Goal: Transaction & Acquisition: Download file/media

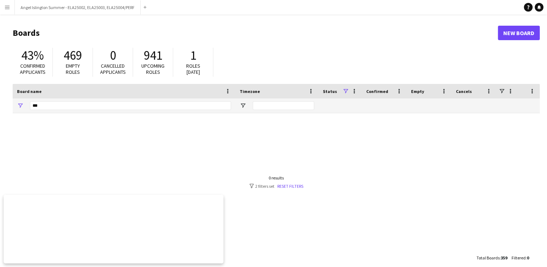
click at [10, 8] on button "Menu" at bounding box center [7, 7] width 14 height 14
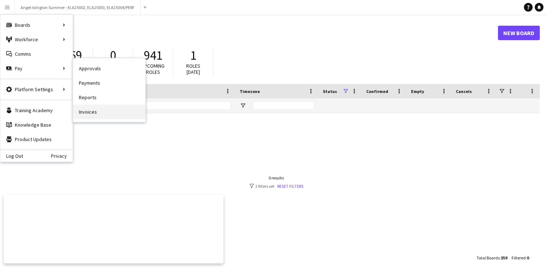
click at [90, 111] on link "Invoices" at bounding box center [109, 112] width 72 height 14
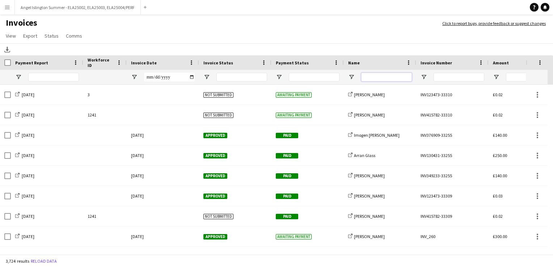
paste input "*****"
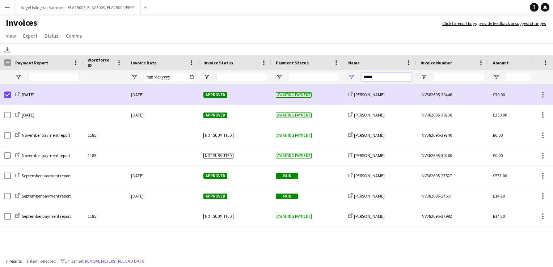
drag, startPoint x: 398, startPoint y: 78, endPoint x: 314, endPoint y: 78, distance: 83.9
click at [314, 78] on div at bounding box center [352, 77] width 705 height 14
paste input "Name Filter Input"
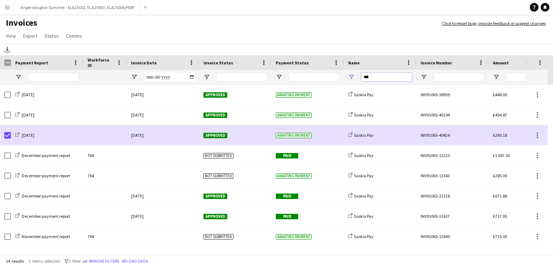
drag, startPoint x: 380, startPoint y: 80, endPoint x: 333, endPoint y: 82, distance: 47.1
click at [333, 82] on div at bounding box center [352, 77] width 705 height 14
paste input "***"
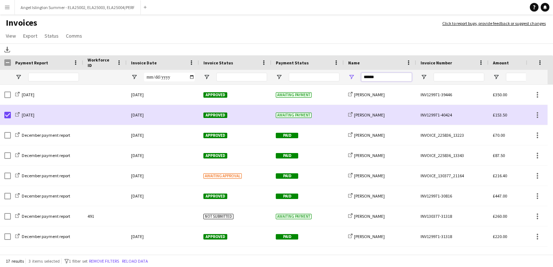
drag, startPoint x: 378, startPoint y: 75, endPoint x: 360, endPoint y: 75, distance: 18.1
click at [360, 75] on div "******" at bounding box center [380, 77] width 72 height 14
paste input "*"
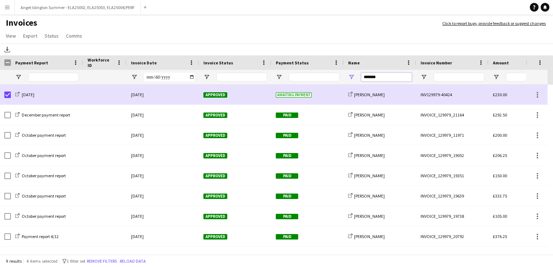
drag, startPoint x: 380, startPoint y: 78, endPoint x: 326, endPoint y: 78, distance: 54.3
click at [326, 78] on div at bounding box center [352, 77] width 705 height 14
paste input "*"
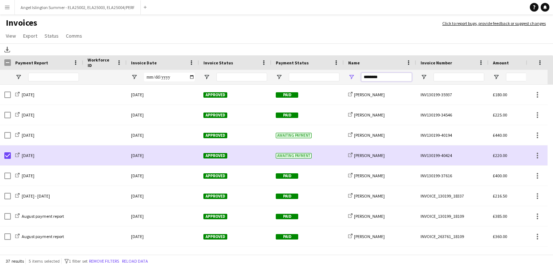
drag, startPoint x: 386, startPoint y: 77, endPoint x: 357, endPoint y: 82, distance: 29.0
click at [311, 78] on div at bounding box center [352, 77] width 705 height 14
paste input "*"
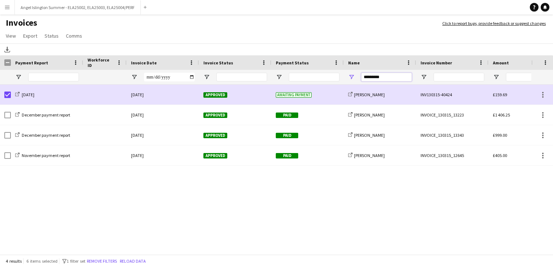
drag, startPoint x: 391, startPoint y: 78, endPoint x: 327, endPoint y: 78, distance: 63.7
click at [327, 78] on div at bounding box center [352, 77] width 705 height 14
paste input "Name Filter Input"
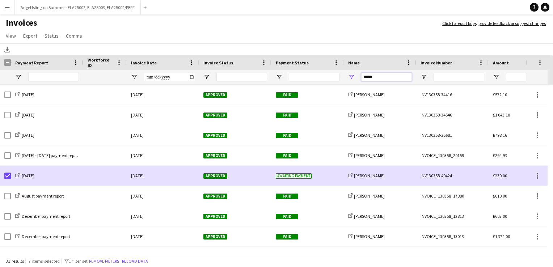
drag, startPoint x: 385, startPoint y: 78, endPoint x: 343, endPoint y: 78, distance: 42.3
click at [341, 78] on div at bounding box center [352, 77] width 705 height 14
paste input "Name Filter Input"
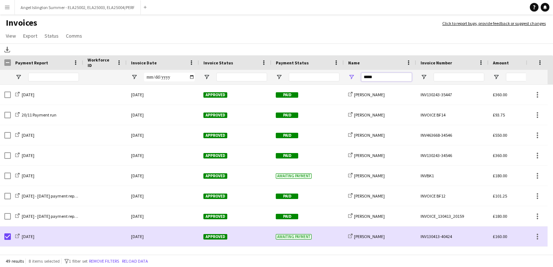
drag, startPoint x: 385, startPoint y: 79, endPoint x: 329, endPoint y: 77, distance: 55.7
click at [329, 77] on div at bounding box center [352, 77] width 705 height 14
paste input "****"
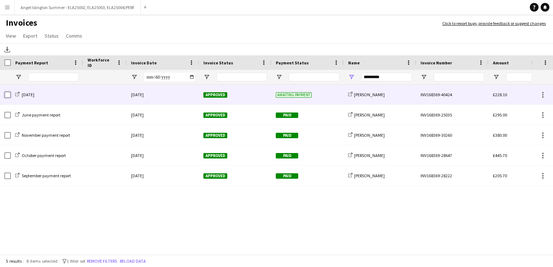
click at [13, 95] on div "[DATE] [DATE] Approved Awaiting payment share-external-link-1 [PERSON_NAME] INV…" at bounding box center [352, 95] width 705 height 20
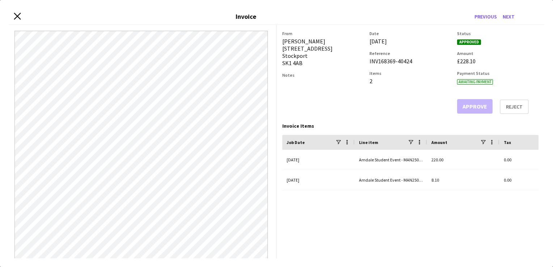
click at [17, 16] on icon at bounding box center [17, 16] width 7 height 7
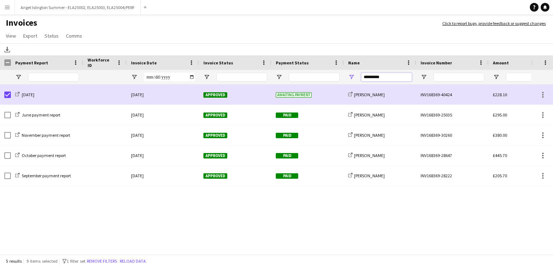
drag, startPoint x: 385, startPoint y: 80, endPoint x: 313, endPoint y: 82, distance: 72.4
click at [284, 79] on div at bounding box center [352, 77] width 705 height 14
paste input "Name Filter Input"
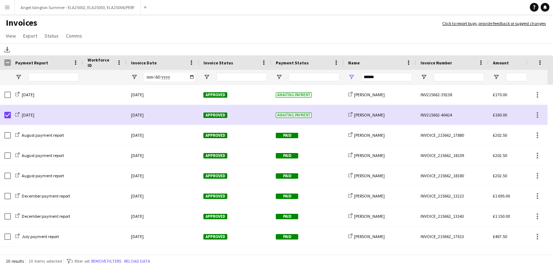
drag, startPoint x: 383, startPoint y: 83, endPoint x: 382, endPoint y: 80, distance: 3.7
click at [382, 81] on div "******" at bounding box center [386, 77] width 51 height 14
drag, startPoint x: 382, startPoint y: 76, endPoint x: 340, endPoint y: 76, distance: 42.0
click at [340, 76] on div at bounding box center [352, 77] width 705 height 14
paste input "**"
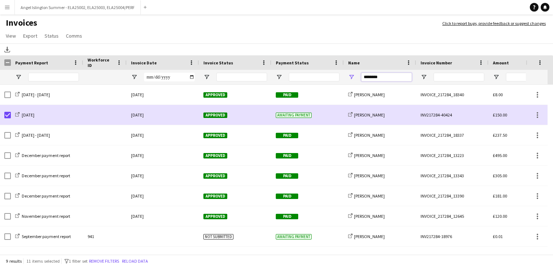
drag, startPoint x: 387, startPoint y: 78, endPoint x: 359, endPoint y: 78, distance: 28.2
click at [359, 78] on div "********" at bounding box center [380, 77] width 72 height 14
paste input "Name Filter Input"
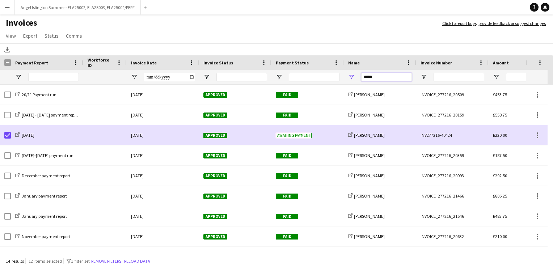
drag, startPoint x: 380, startPoint y: 80, endPoint x: 324, endPoint y: 84, distance: 55.5
click at [306, 78] on div at bounding box center [352, 77] width 705 height 14
paste input "**"
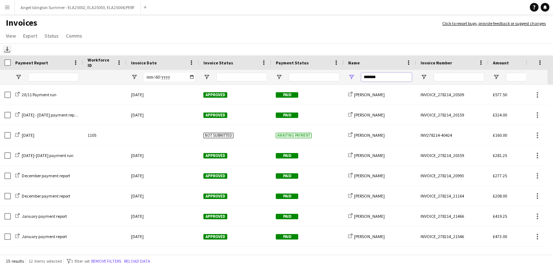
type input "*******"
click at [7, 48] on icon at bounding box center [7, 49] width 3 height 4
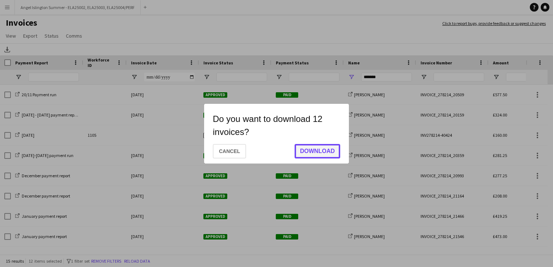
click at [332, 147] on button "Download" at bounding box center [317, 151] width 46 height 14
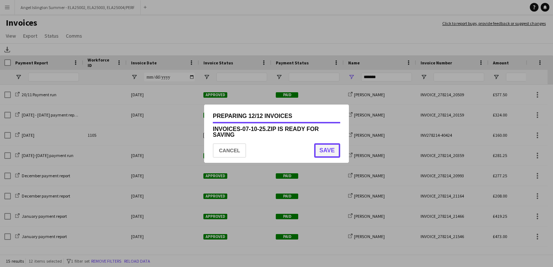
click at [326, 147] on button "Save" at bounding box center [327, 150] width 26 height 14
